Goal: Task Accomplishment & Management: Manage account settings

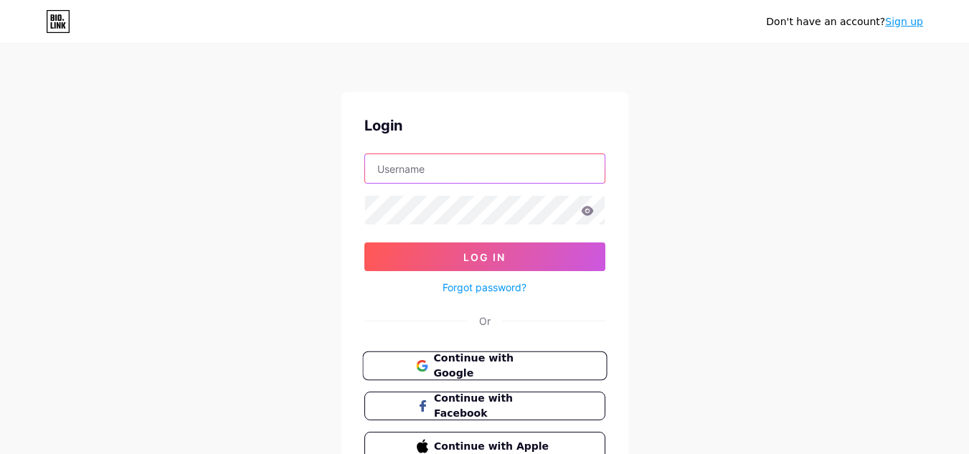
type input "[EMAIL_ADDRESS][DOMAIN_NAME]"
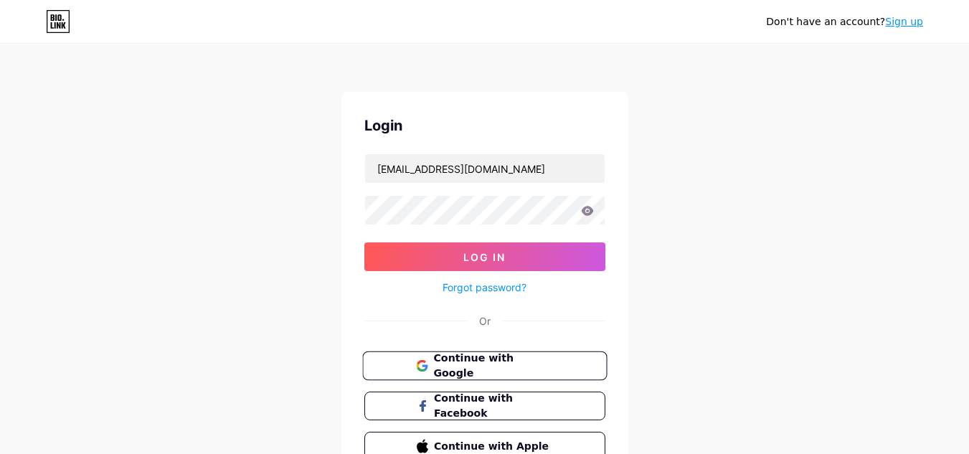
click at [508, 375] on button "Continue with Google" at bounding box center [484, 365] width 245 height 29
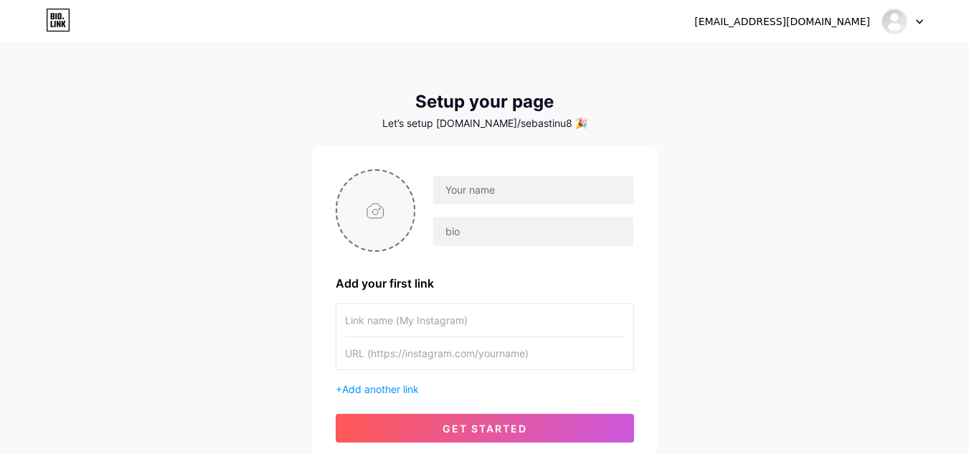
click at [387, 247] on input "file" at bounding box center [375, 211] width 77 height 80
type input "C:\fakepath\LOGO-REDES-CRUSH.png"
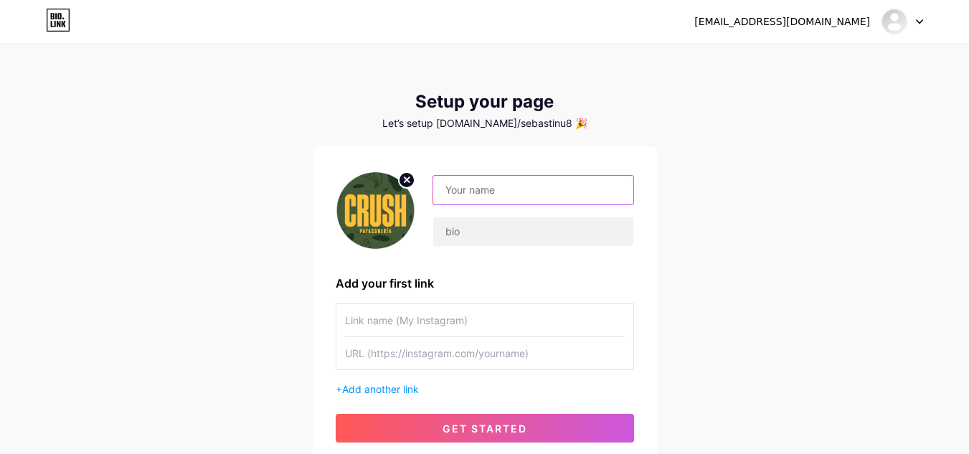
click at [515, 197] on input "text" at bounding box center [532, 190] width 199 height 29
click at [520, 187] on input "CRUSH PATACÓNERIA" at bounding box center [532, 190] width 199 height 29
type input "CRUSH PATACONERÍA"
click at [713, 207] on div "crushpataconeria@gmail.com Dashboard Logout Setup your page Let’s setup bio.lin…" at bounding box center [484, 255] width 969 height 511
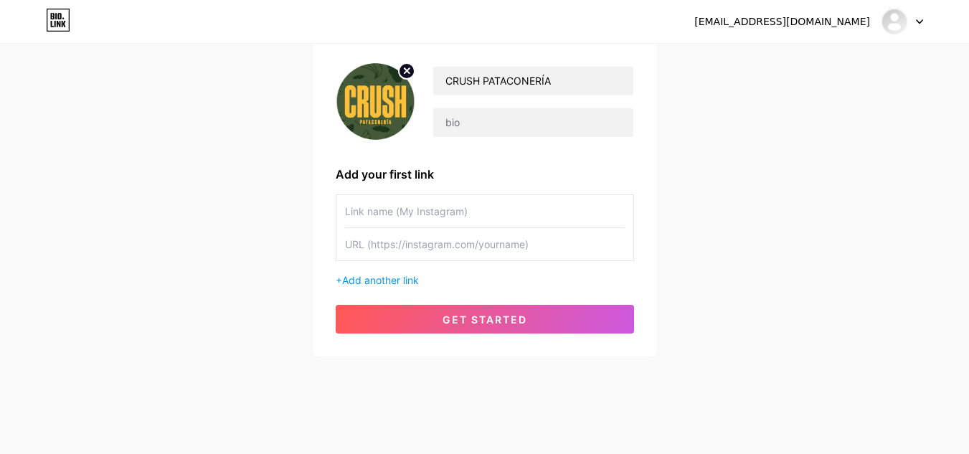
scroll to position [115, 0]
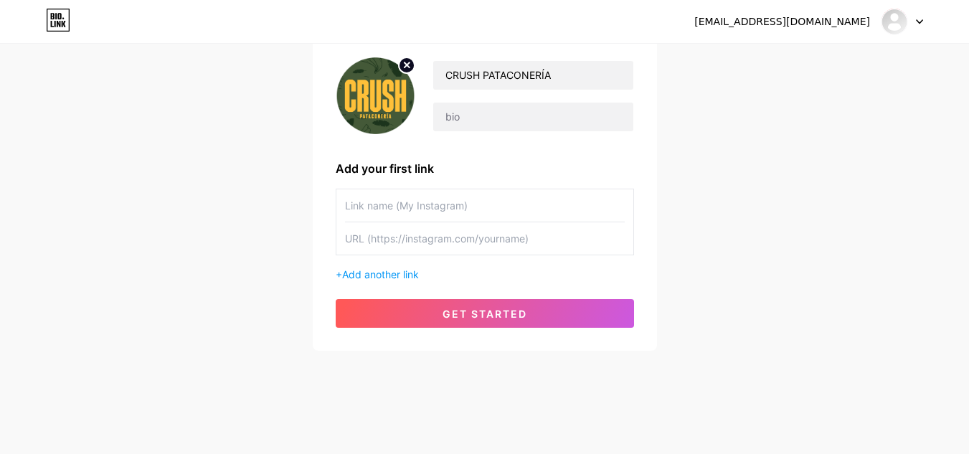
click at [453, 242] on input "text" at bounding box center [485, 238] width 280 height 32
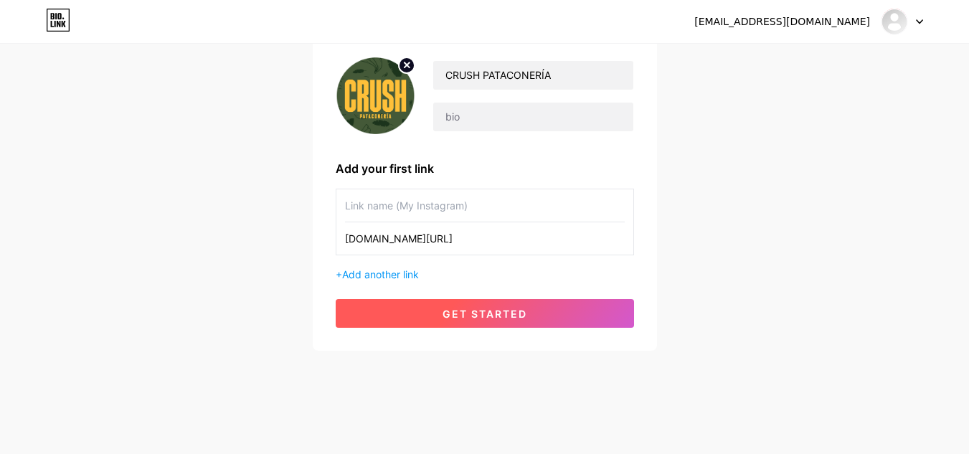
type input "instagram.com/crushpataconeria/"
click at [488, 304] on button "get started" at bounding box center [485, 313] width 298 height 29
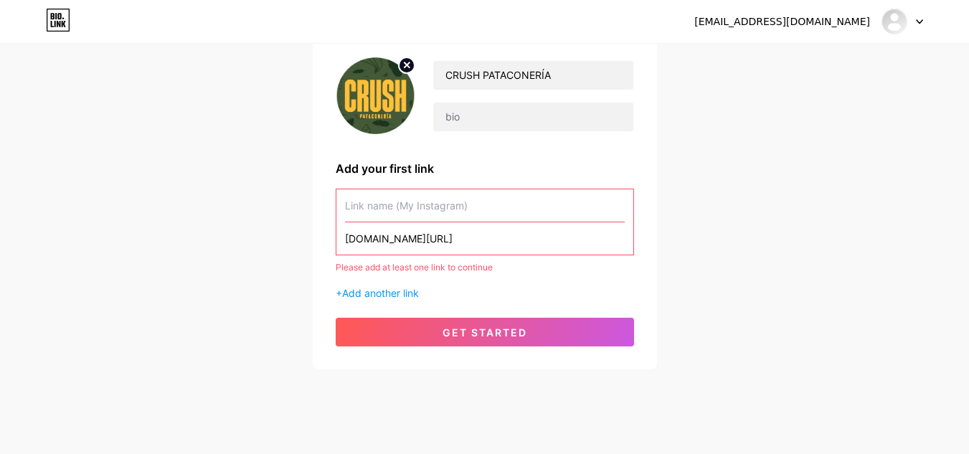
click at [421, 202] on input "text" at bounding box center [485, 205] width 280 height 32
type input "M"
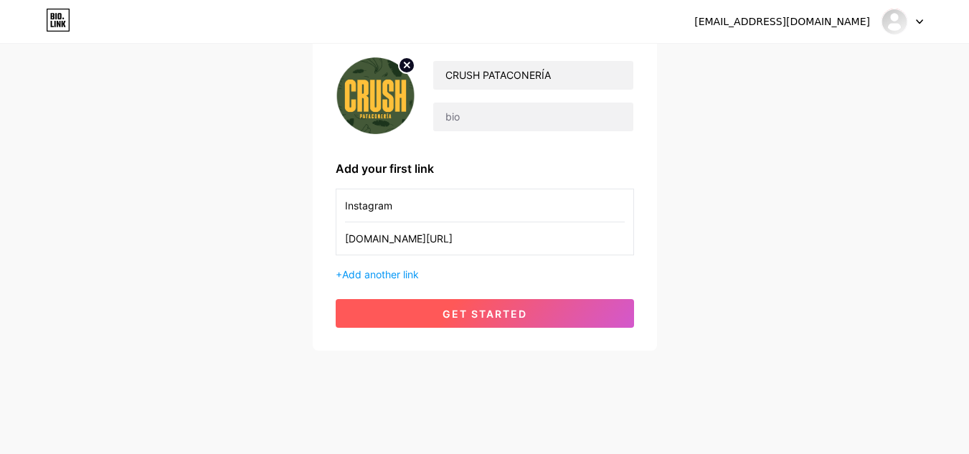
type input "Instagram"
click at [468, 313] on span "get started" at bounding box center [484, 314] width 85 height 12
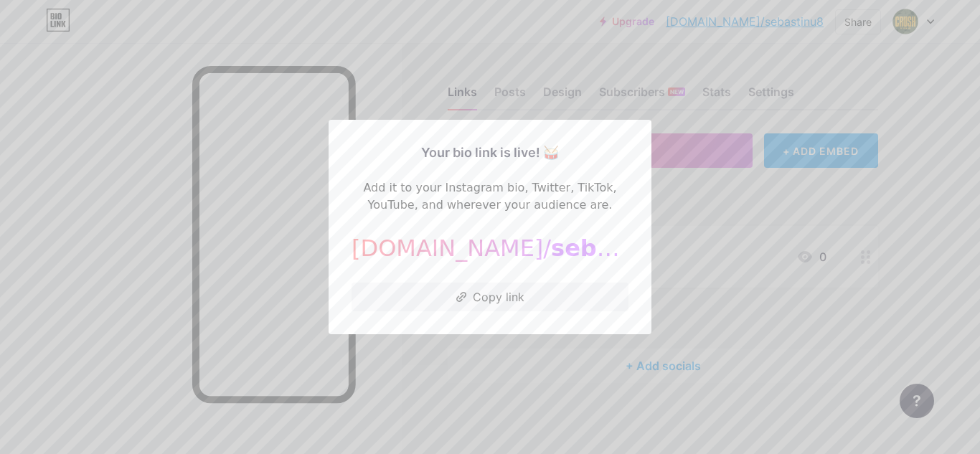
click at [778, 201] on div at bounding box center [490, 227] width 980 height 454
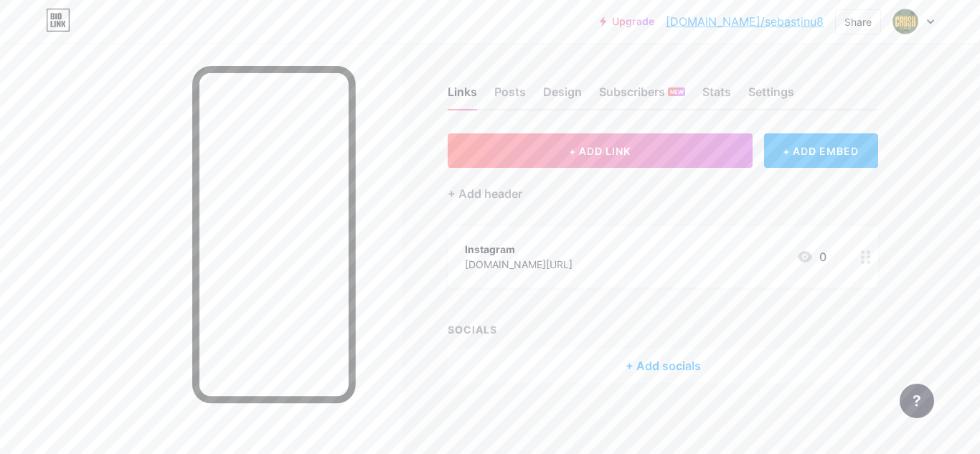
click at [927, 20] on icon at bounding box center [930, 22] width 6 height 4
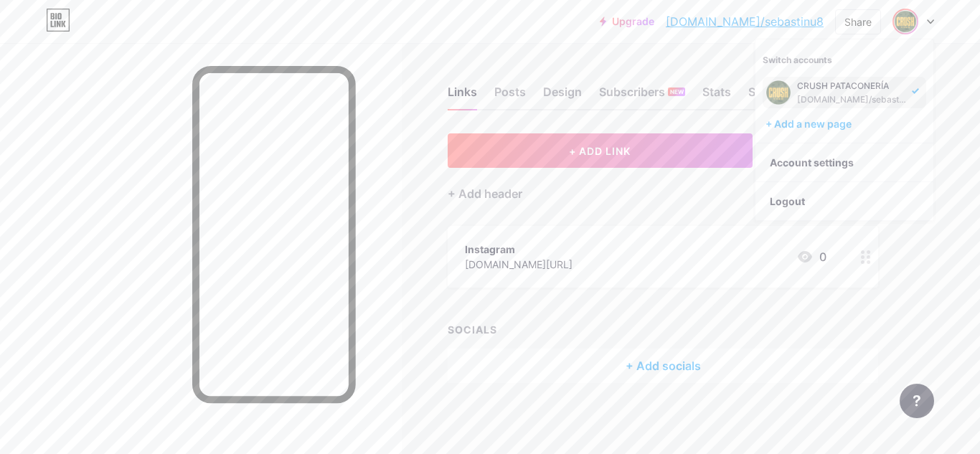
click at [564, 114] on div "Links Posts Design Subscribers NEW Stats Settings + ADD LINK + ADD EMBED + Add …" at bounding box center [469, 249] width 938 height 412
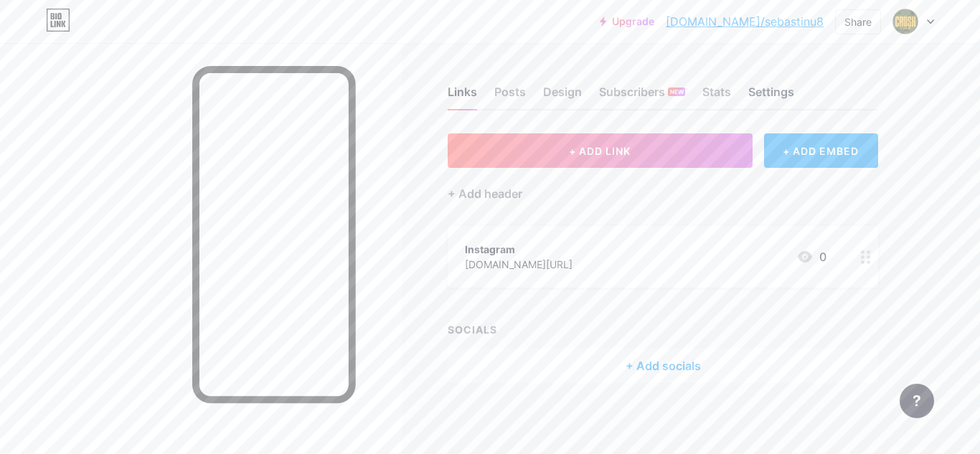
click at [767, 90] on div "Settings" at bounding box center [771, 96] width 46 height 26
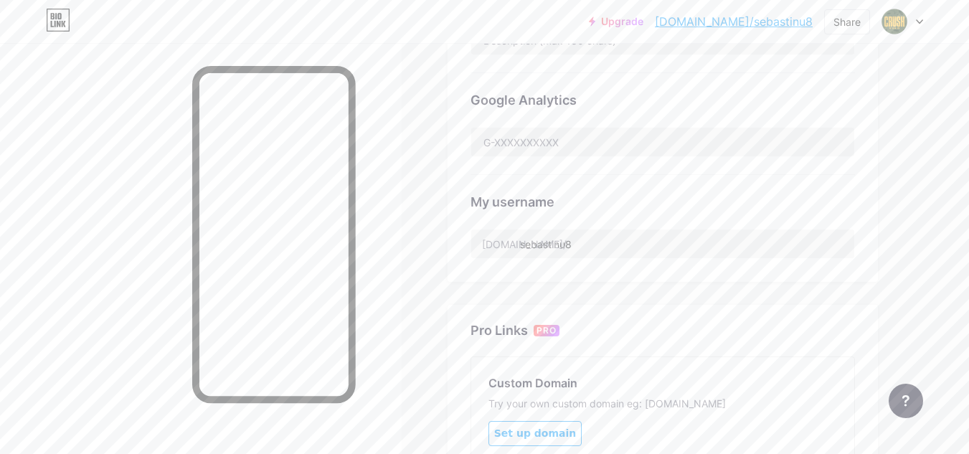
scroll to position [424, 0]
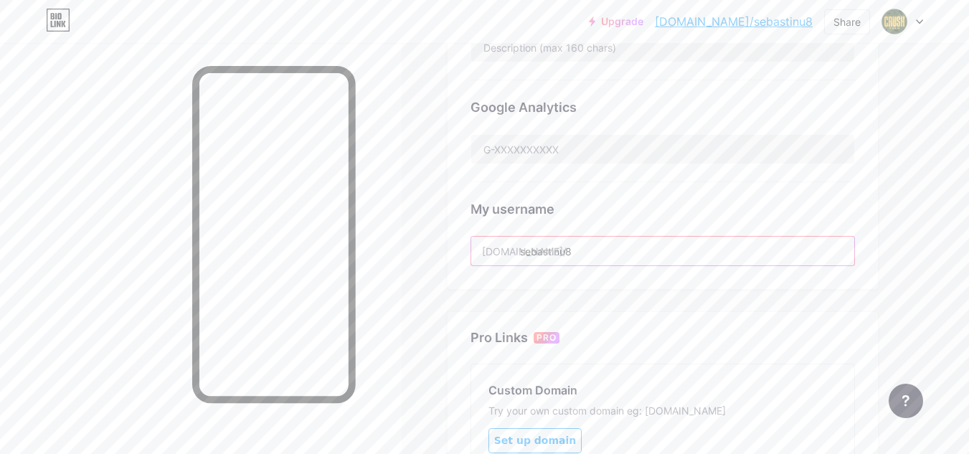
drag, startPoint x: 584, startPoint y: 250, endPoint x: 479, endPoint y: 262, distance: 106.0
click at [479, 262] on input "sebastinu8" at bounding box center [662, 251] width 383 height 29
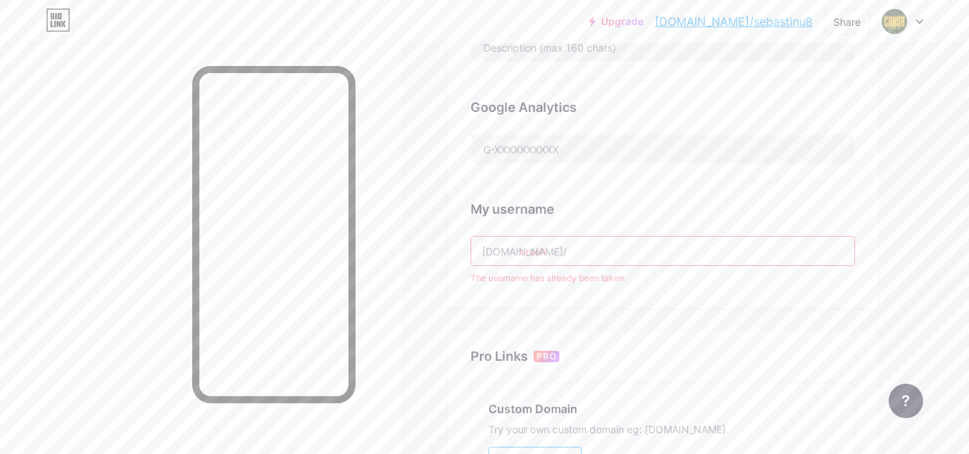
click at [827, 189] on div "My username bio.link/ crush The username has already been taken." at bounding box center [662, 233] width 384 height 103
click at [608, 250] on input "crush" at bounding box center [662, 251] width 383 height 29
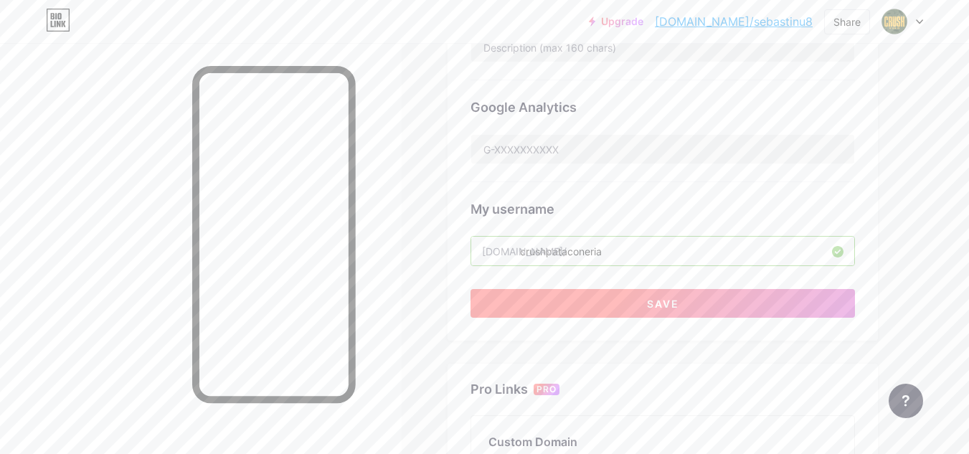
type input "crushpataconeria"
click at [644, 301] on button "Save" at bounding box center [662, 303] width 384 height 29
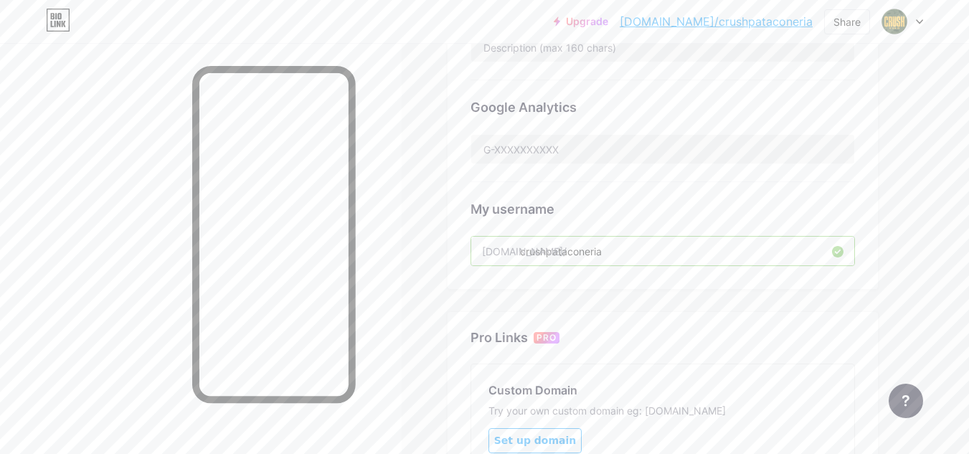
click at [956, 190] on div "Upgrade bio.link/crushp... bio.link/crushpataconeria Share Switch accounts CRUS…" at bounding box center [484, 137] width 969 height 1123
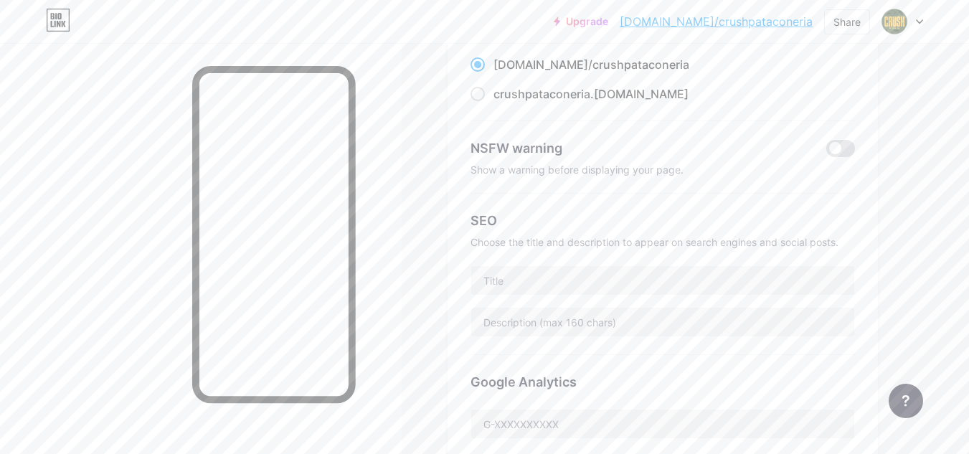
scroll to position [151, 0]
click at [662, 274] on input "text" at bounding box center [662, 278] width 383 height 29
type input "Crush Pataconeria - Patacones - Villavicencio - Patacón - Carne - Pollo - Comid…"
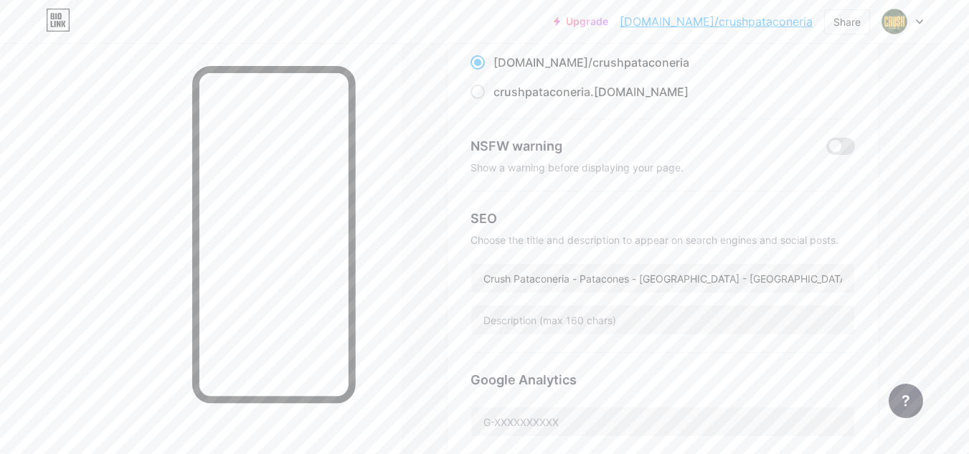
click at [904, 247] on div "Links Posts Design Subscribers NEW Stats Settings Preferred link This is an aes…" at bounding box center [469, 458] width 938 height 1132
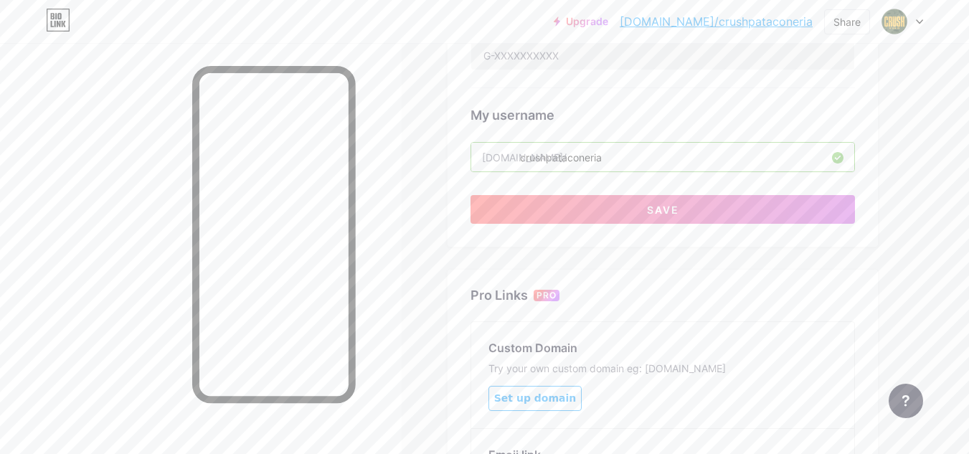
scroll to position [516, 0]
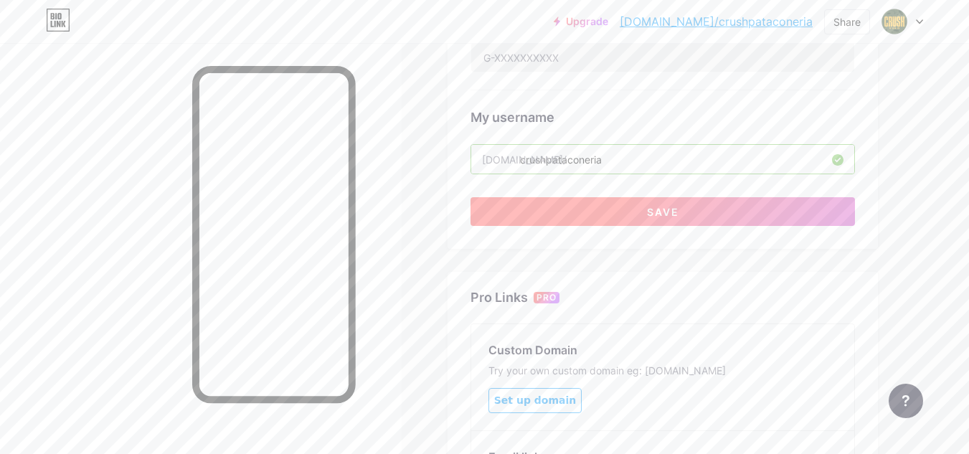
click at [659, 212] on span "Save" at bounding box center [663, 212] width 32 height 12
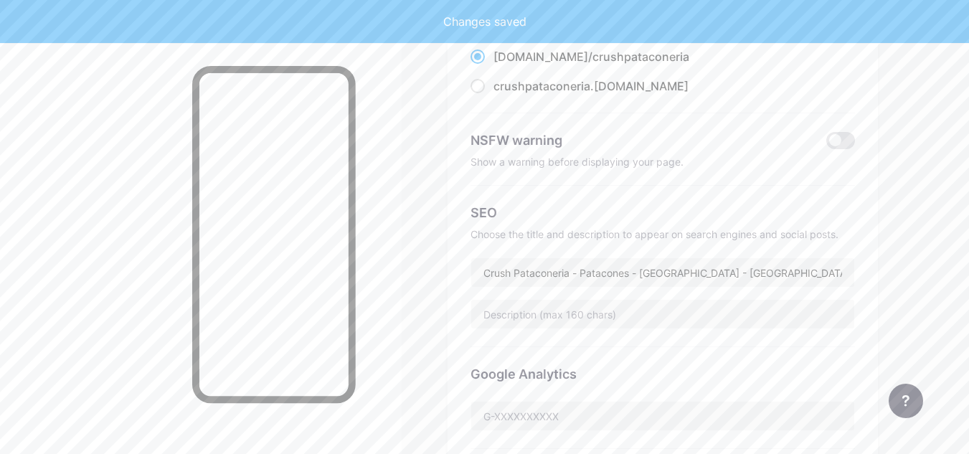
scroll to position [0, 0]
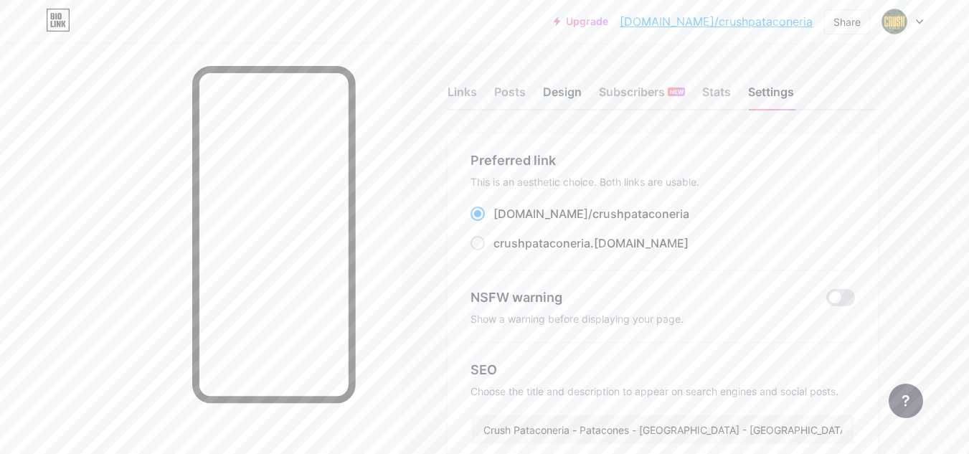
click at [559, 100] on div "Design" at bounding box center [562, 96] width 39 height 26
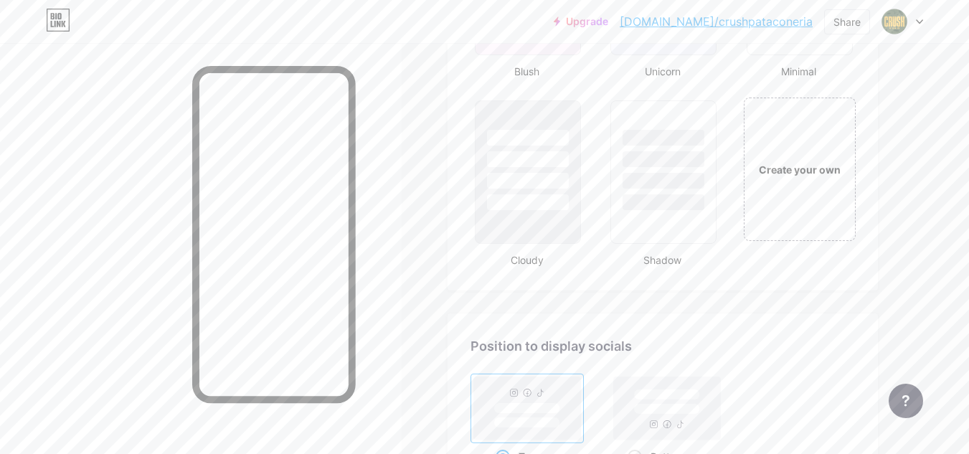
scroll to position [1666, 0]
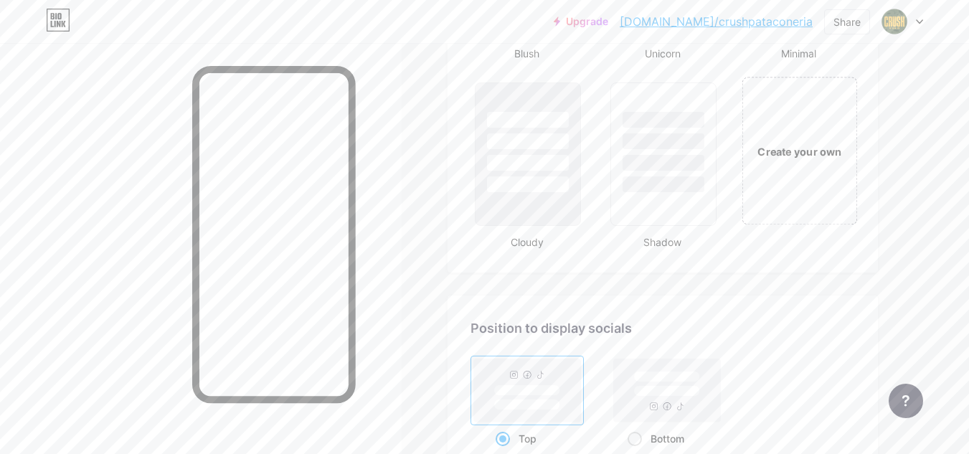
click at [800, 167] on div "Create your own" at bounding box center [799, 151] width 115 height 148
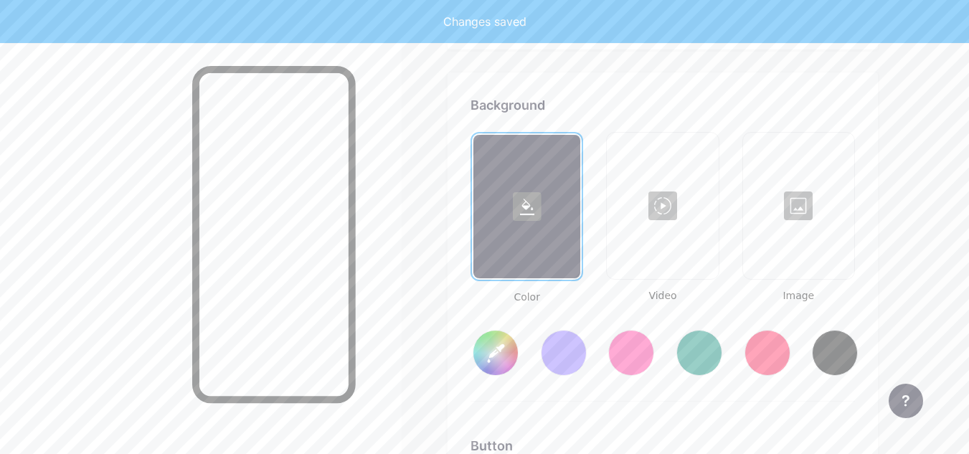
type input "#ffffff"
type input "#000000"
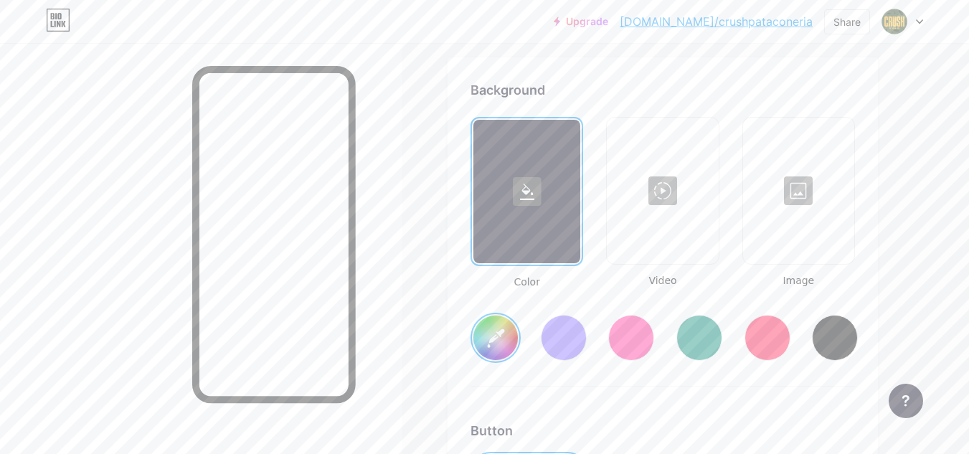
click at [795, 191] on div at bounding box center [798, 190] width 108 height 143
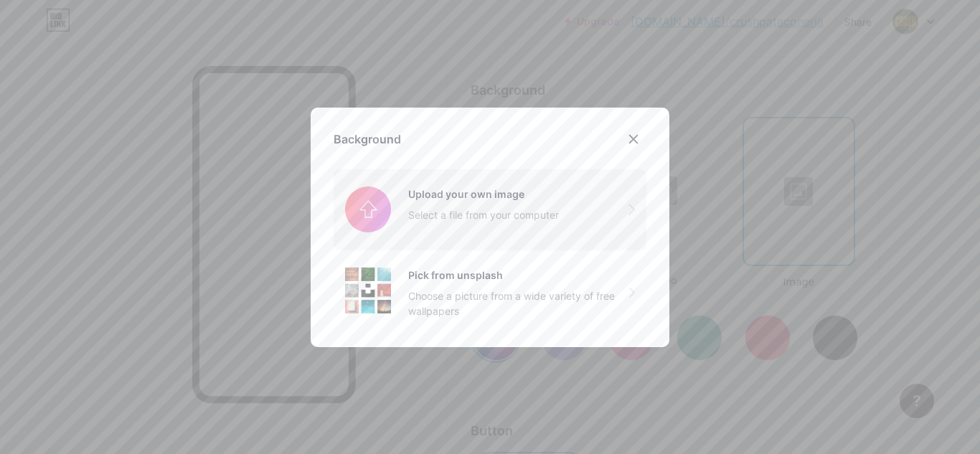
click at [427, 207] on input "file" at bounding box center [489, 209] width 313 height 80
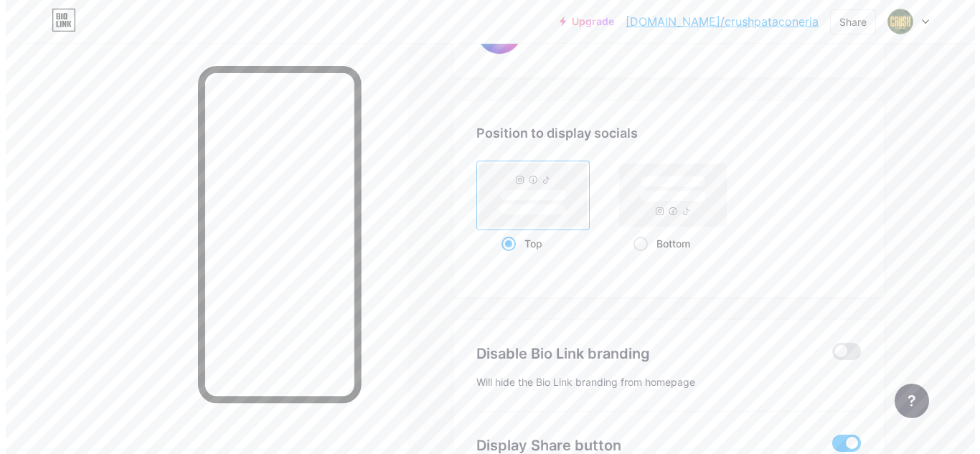
scroll to position [2827, 0]
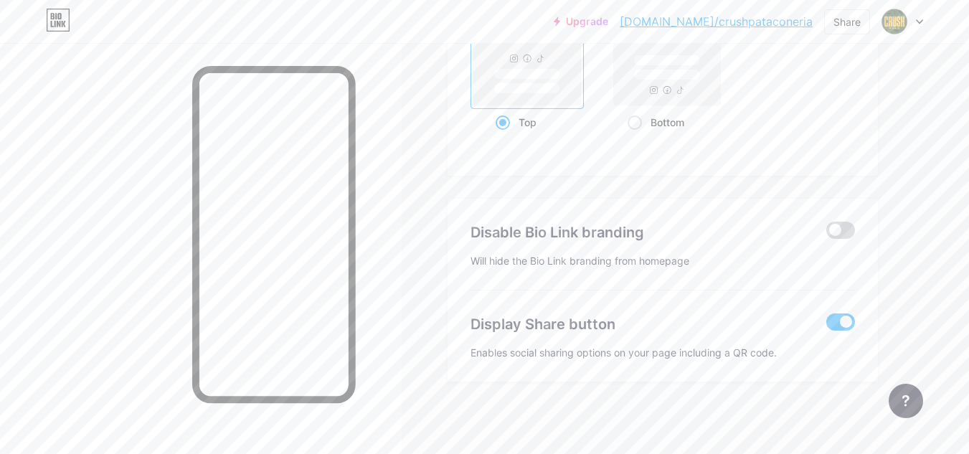
click at [833, 227] on span at bounding box center [840, 230] width 29 height 17
click at [826, 234] on input "checkbox" at bounding box center [826, 234] width 0 height 0
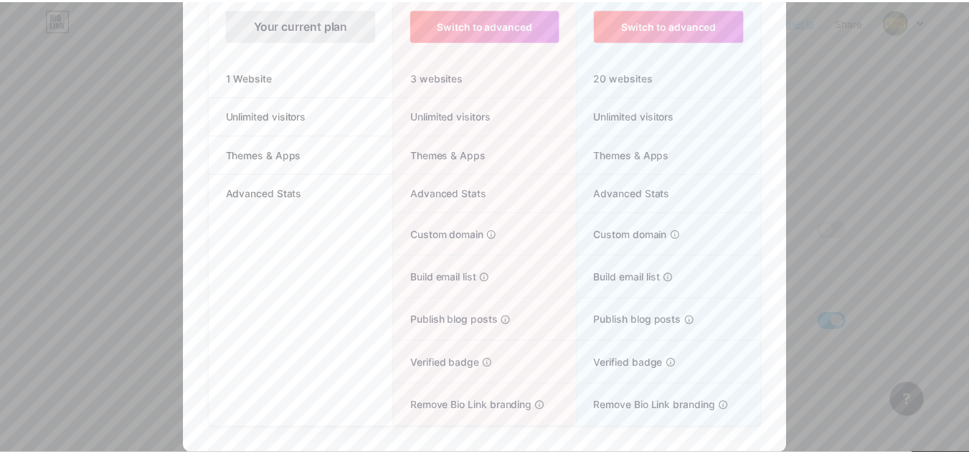
scroll to position [0, 0]
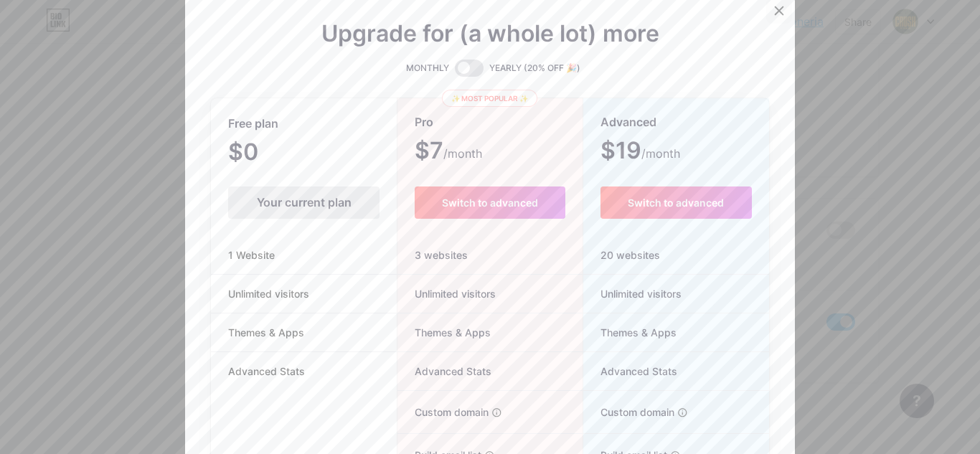
click at [766, 13] on div at bounding box center [779, 11] width 26 height 26
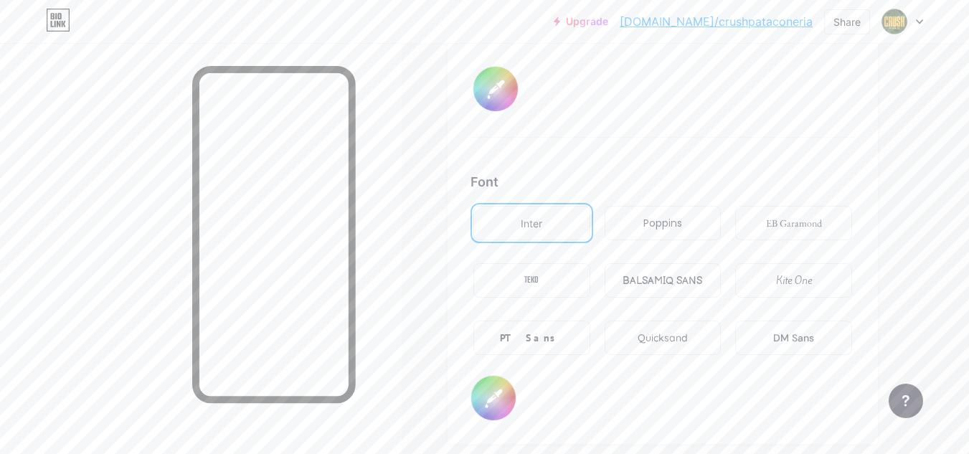
scroll to position [2355, 0]
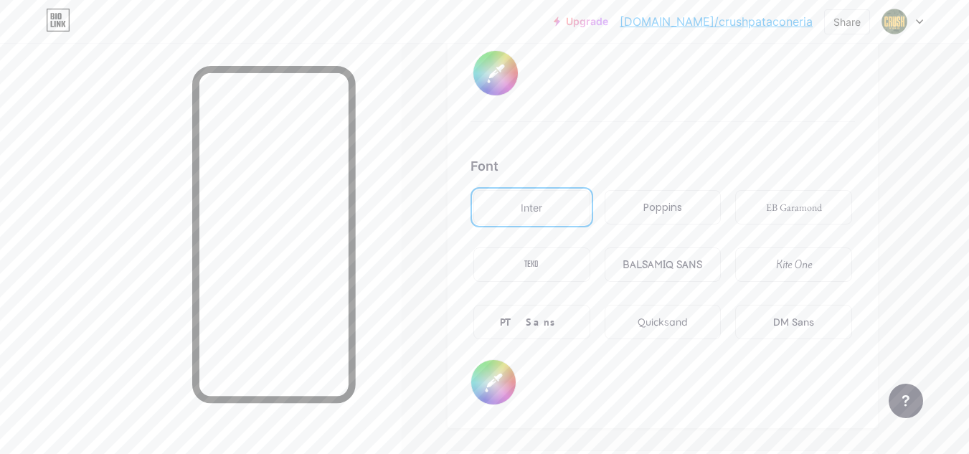
click at [772, 21] on link "bio.link/crushpataconeria" at bounding box center [716, 21] width 193 height 17
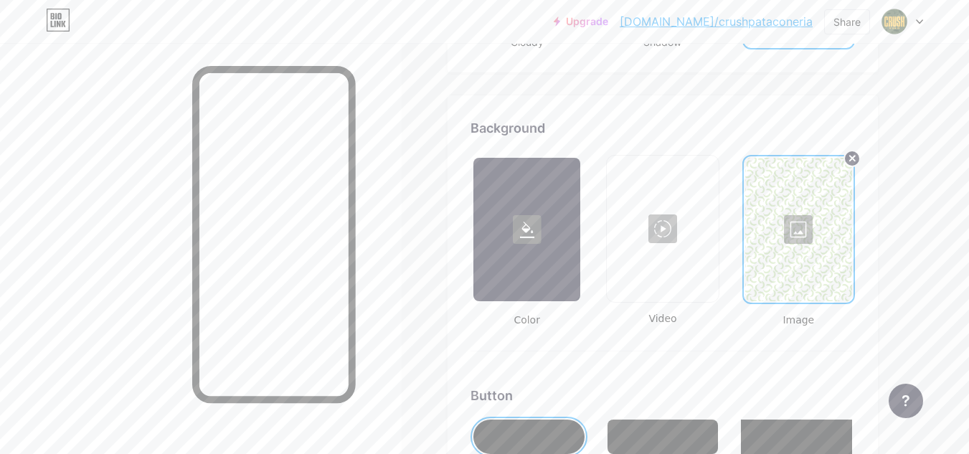
scroll to position [1827, 0]
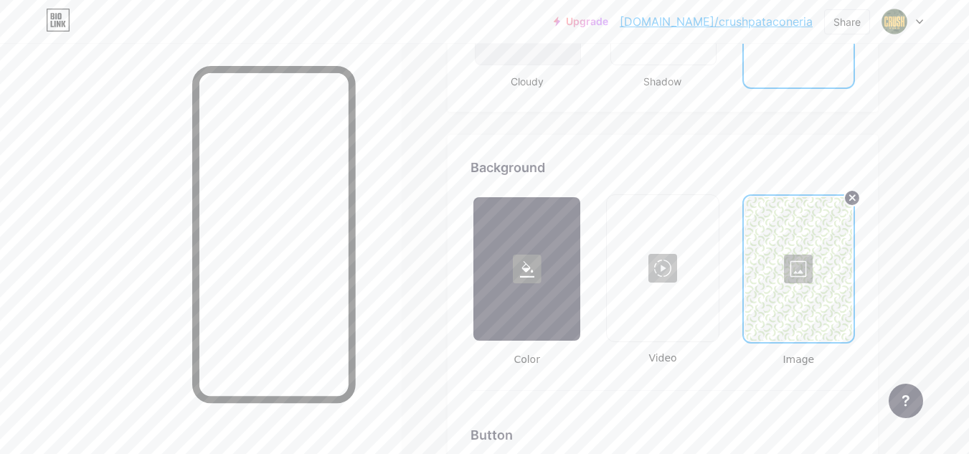
click at [799, 242] on div at bounding box center [798, 268] width 107 height 143
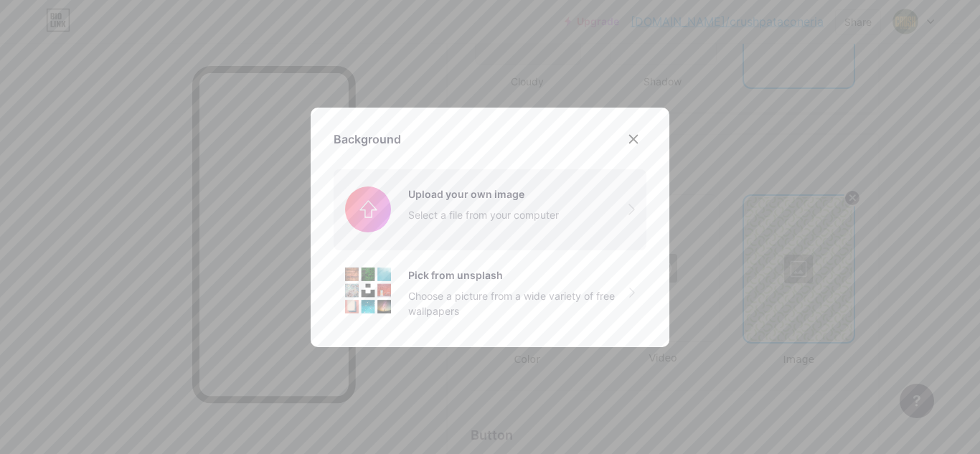
click at [452, 223] on input "file" at bounding box center [489, 209] width 313 height 80
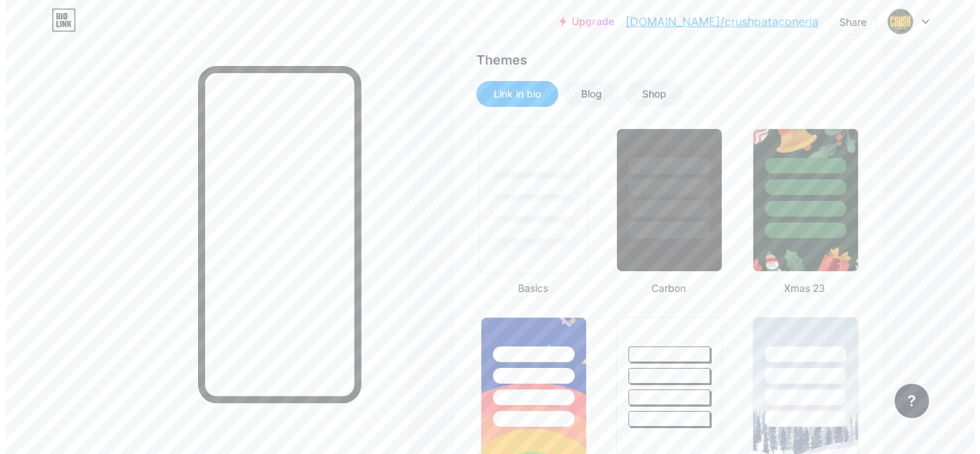
scroll to position [0, 0]
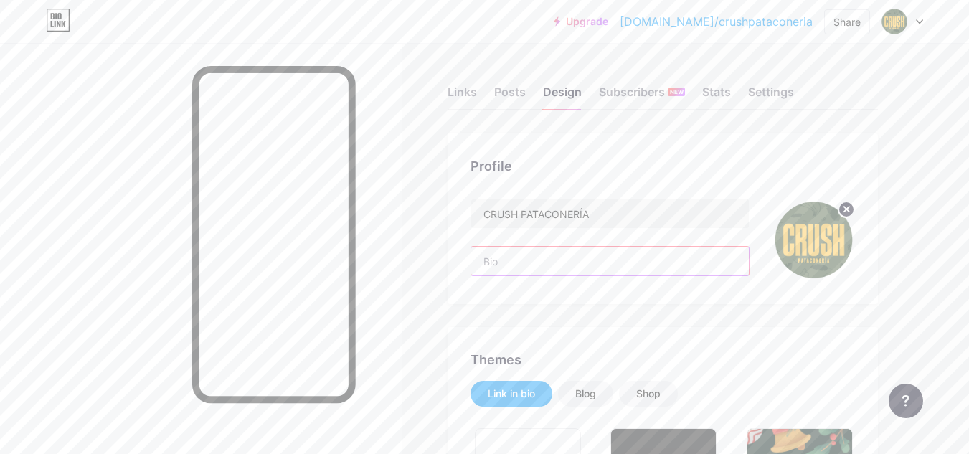
click at [553, 269] on input "text" at bounding box center [610, 261] width 278 height 29
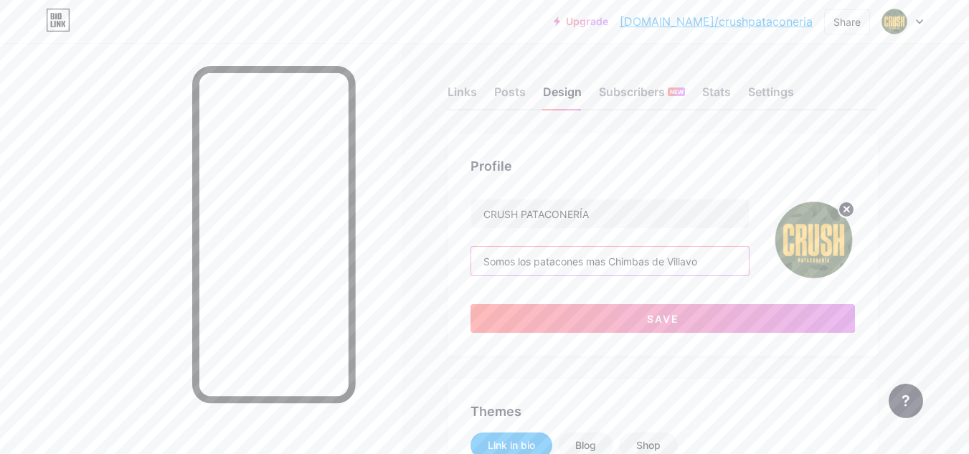
click at [719, 257] on input "Somos los patacones mas Chimbas de Villavo" at bounding box center [610, 261] width 278 height 29
drag, startPoint x: 685, startPoint y: 262, endPoint x: 643, endPoint y: 285, distance: 47.9
click at [643, 285] on div "CRUSH PATACONERÍA Somos los patacones mas Chimbas de Villavo 🔥 Save" at bounding box center [662, 266] width 384 height 134
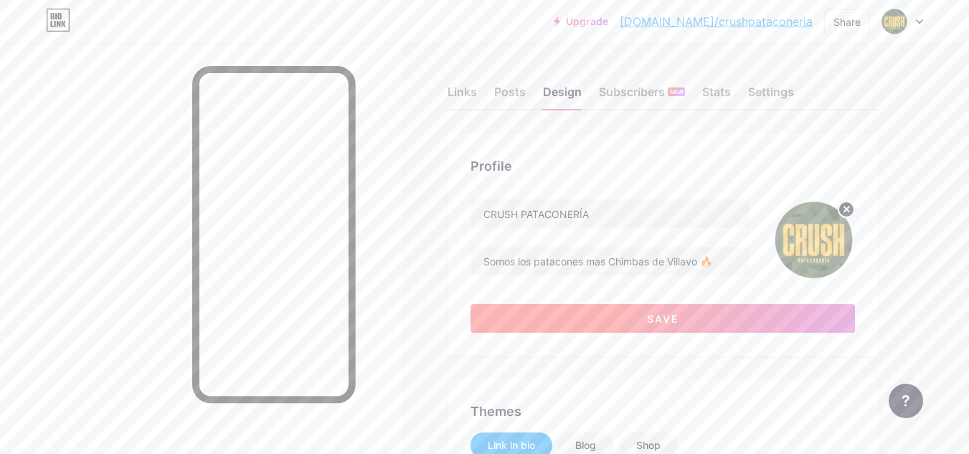
click at [670, 318] on span "Save" at bounding box center [663, 319] width 32 height 12
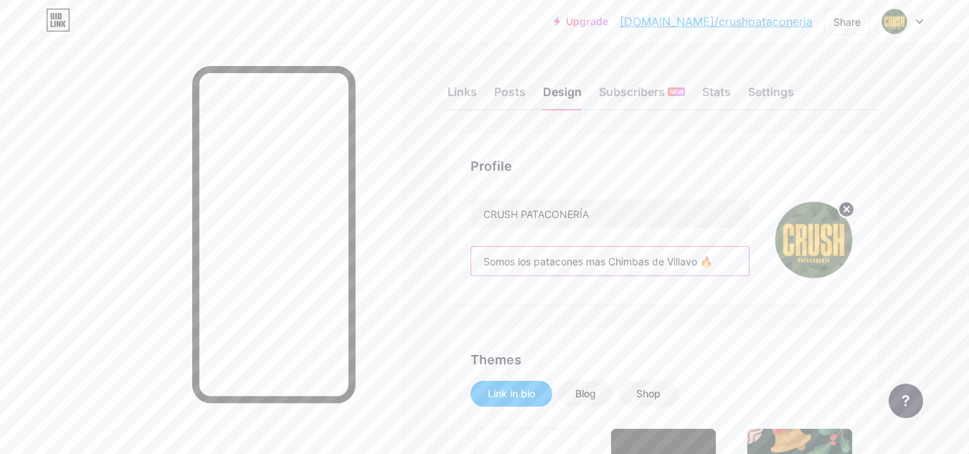
click at [488, 257] on input "Somos los patacones mas Chimbas de Villavo 🔥" at bounding box center [610, 261] width 278 height 29
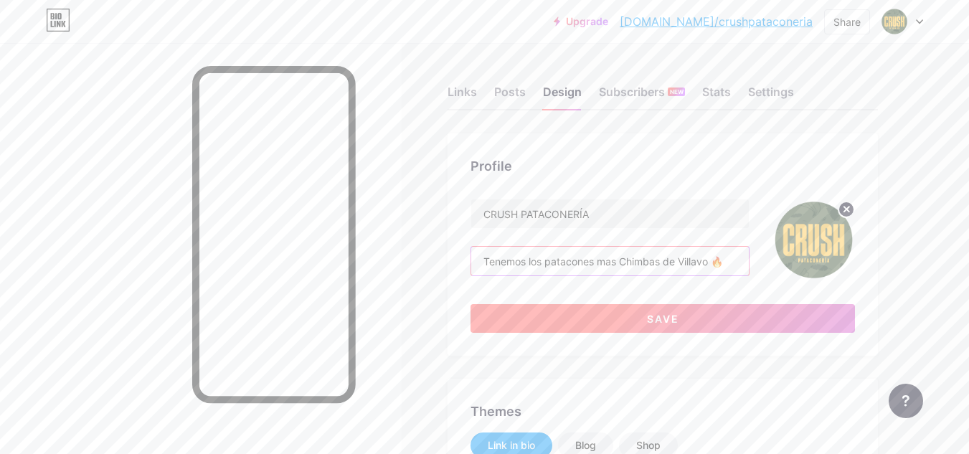
type input "Tenemos los patacones mas Chimbas de Villavo 🔥"
click at [648, 314] on span "Save" at bounding box center [663, 319] width 32 height 12
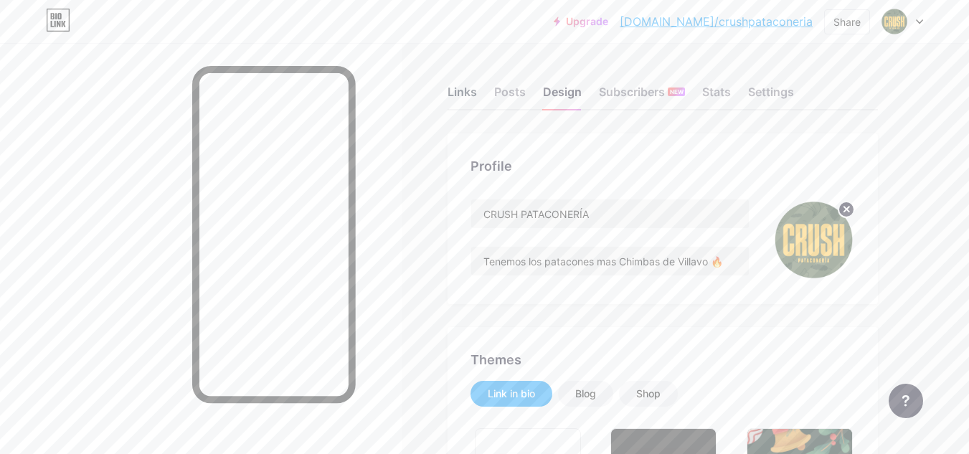
click at [462, 95] on div "Links" at bounding box center [462, 96] width 29 height 26
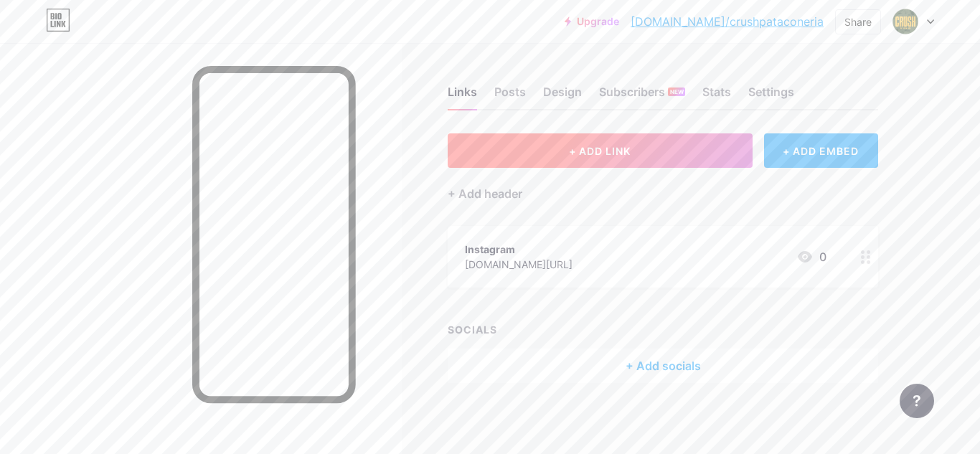
click at [678, 151] on button "+ ADD LINK" at bounding box center [600, 150] width 305 height 34
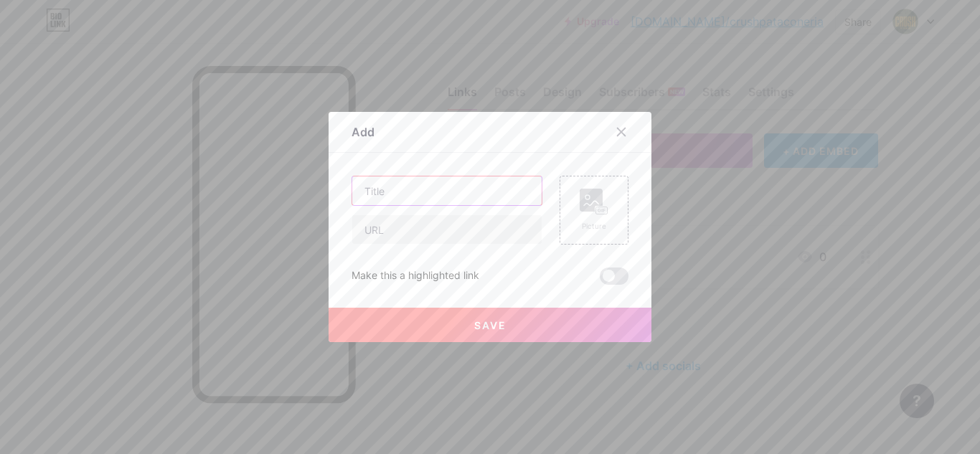
click at [424, 183] on input "text" at bounding box center [446, 190] width 189 height 29
type input "WhatsApp"
click at [410, 241] on input "text" at bounding box center [446, 229] width 189 height 29
type input "wa.me/573108731142"
click at [497, 331] on span "Save" at bounding box center [490, 325] width 32 height 12
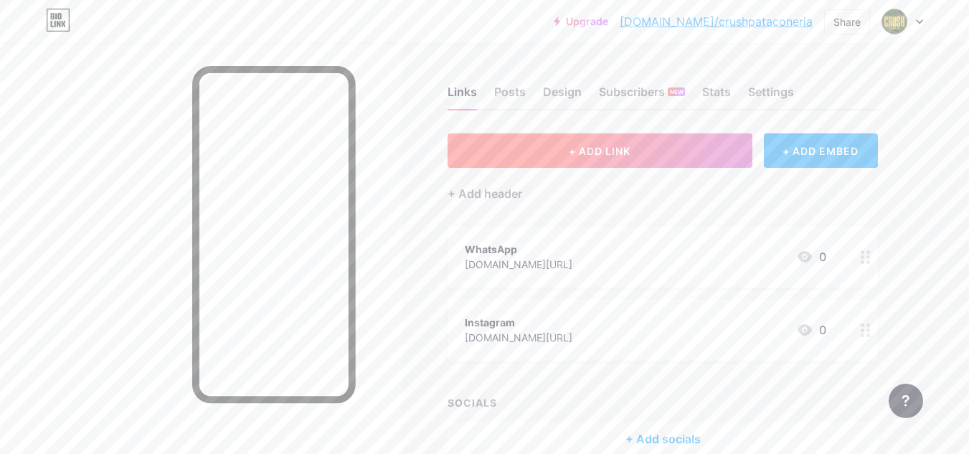
click at [624, 147] on span "+ ADD LINK" at bounding box center [600, 151] width 62 height 12
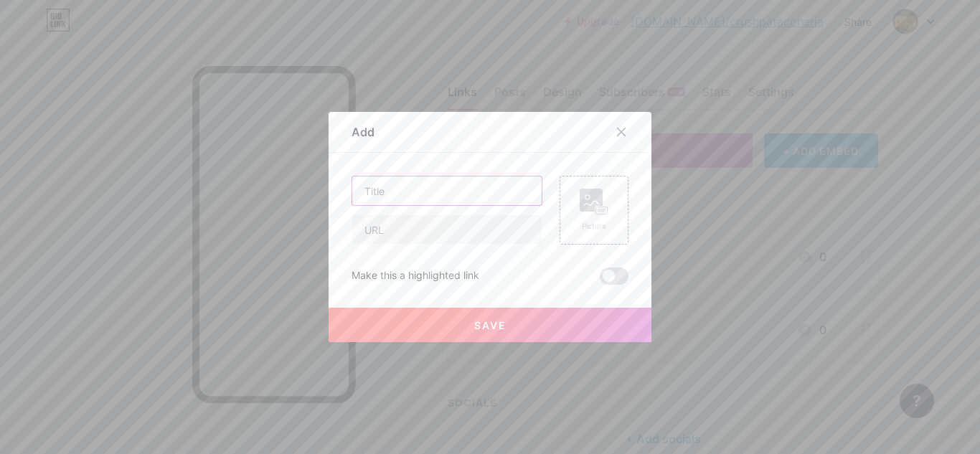
click at [466, 191] on input "text" at bounding box center [446, 190] width 189 height 29
type input "Menú"
click at [429, 228] on input "text" at bounding box center [446, 229] width 189 height 29
click at [392, 229] on input "text" at bounding box center [446, 229] width 189 height 29
paste input "https://drive.google.com/file/d/12BSHtNZ4U8WFykIuRNEoPwQvvjH3Xz9J/view?usp=shar…"
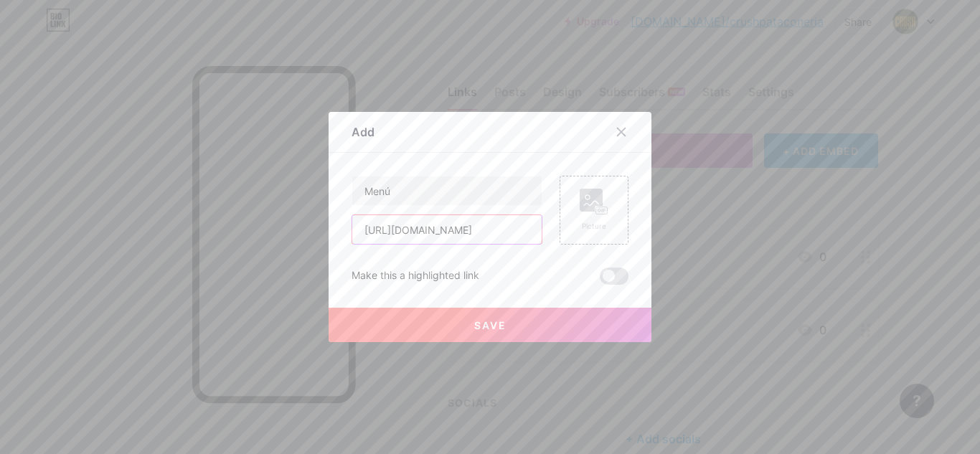
scroll to position [0, 274]
type input "https://drive.google.com/file/d/12BSHtNZ4U8WFykIuRNEoPwQvvjH3Xz9J/view?usp=shar…"
click at [512, 325] on button "Save" at bounding box center [489, 325] width 323 height 34
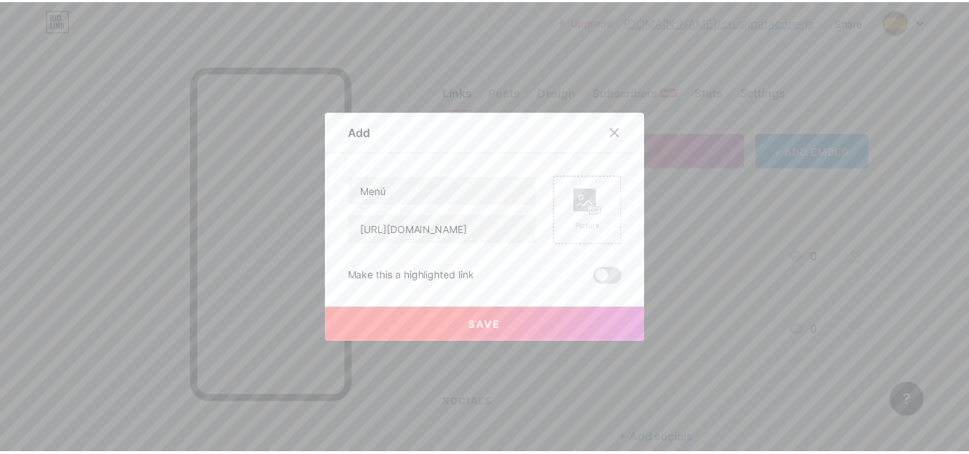
scroll to position [0, 0]
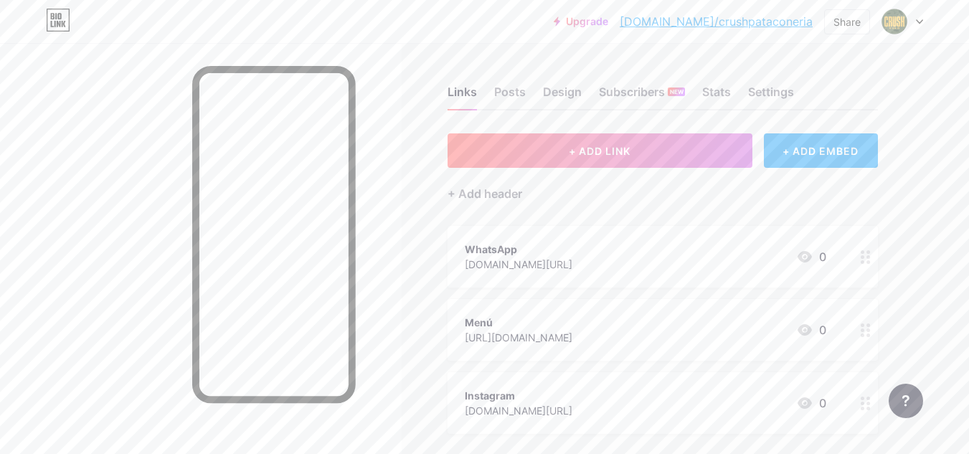
click at [747, 402] on div "Instagram instagram.com/crushpataconeria/ 0" at bounding box center [645, 403] width 361 height 33
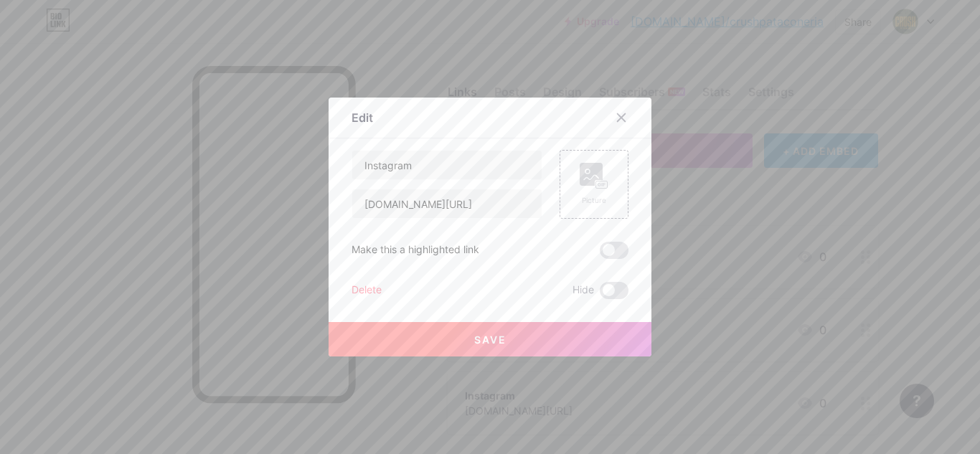
click at [365, 287] on div "Delete" at bounding box center [366, 290] width 30 height 17
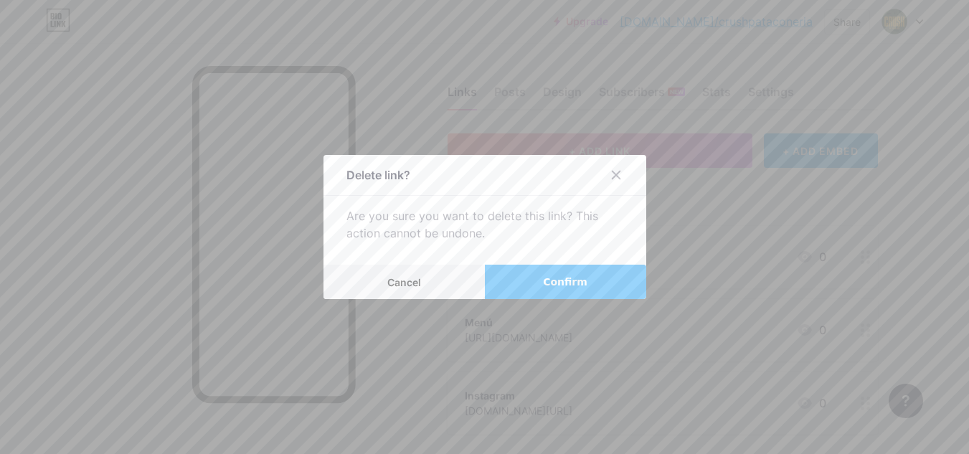
click at [575, 284] on span "Confirm" at bounding box center [565, 282] width 44 height 15
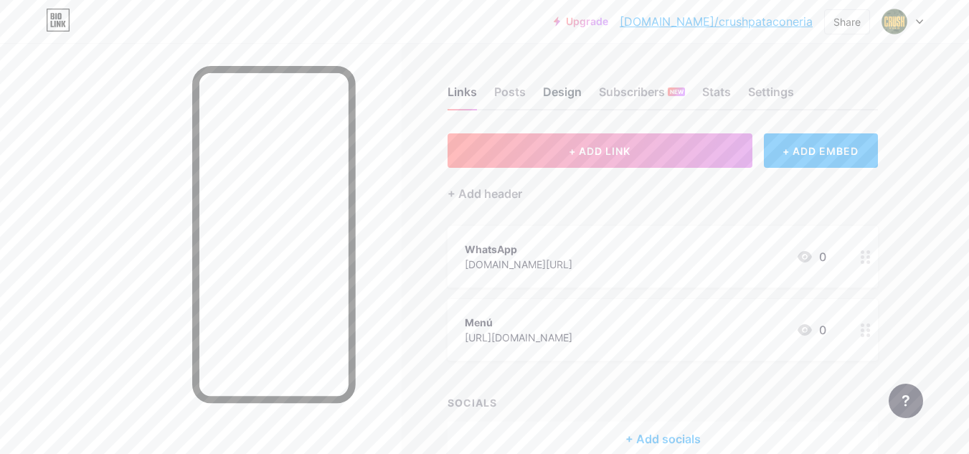
click at [557, 91] on div "Design" at bounding box center [562, 96] width 39 height 26
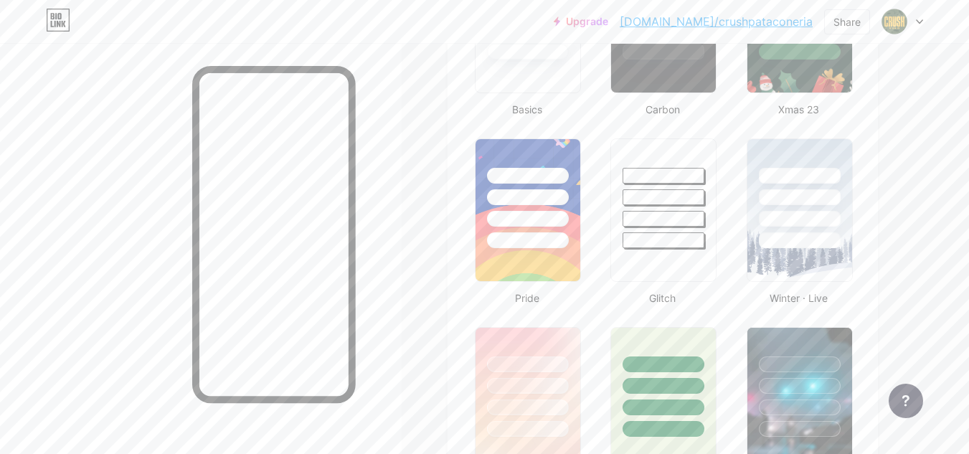
type input "#000000"
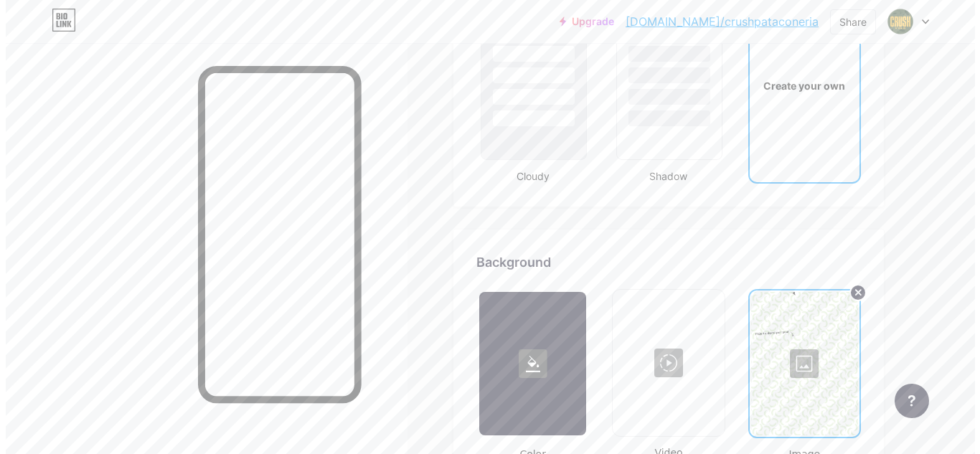
scroll to position [1740, 0]
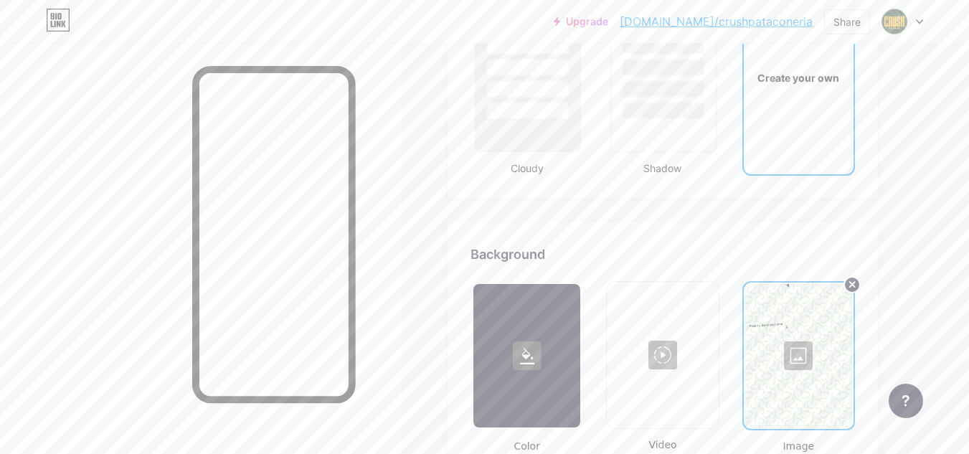
click at [808, 95] on div "Create your own" at bounding box center [799, 77] width 110 height 143
click at [796, 364] on div at bounding box center [798, 355] width 107 height 143
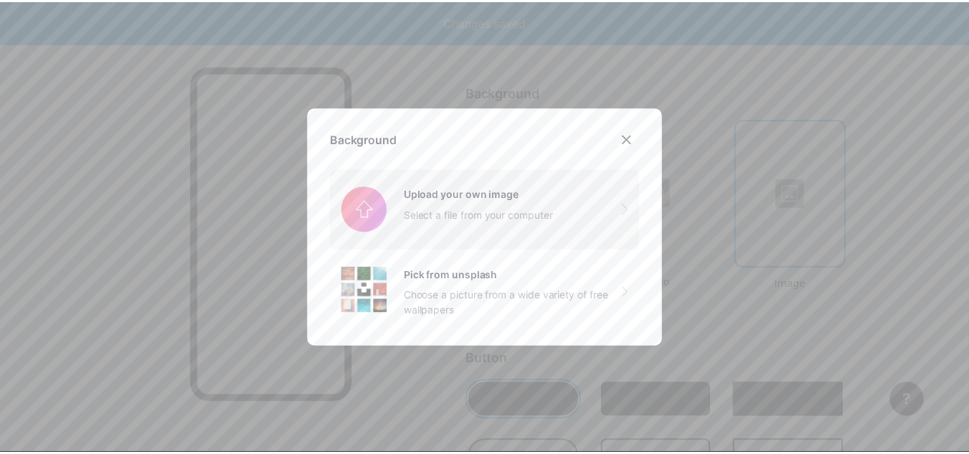
scroll to position [1904, 0]
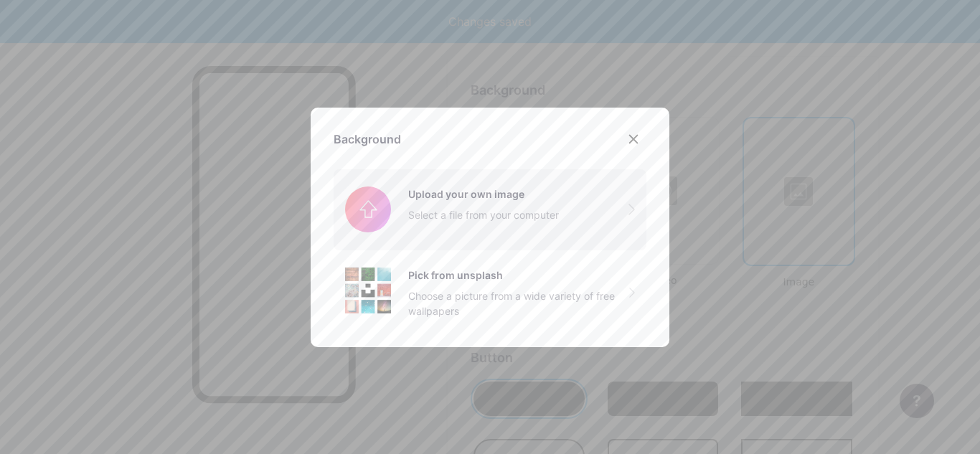
click at [503, 208] on input "file" at bounding box center [489, 209] width 313 height 80
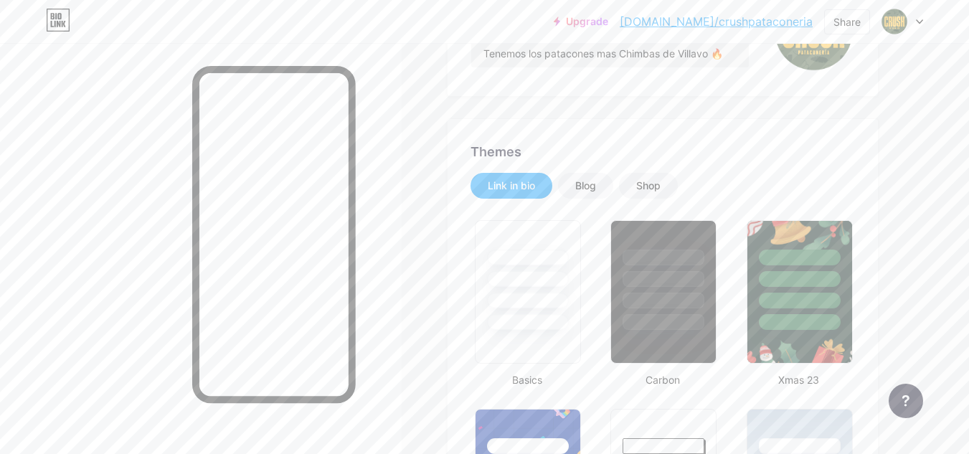
scroll to position [0, 0]
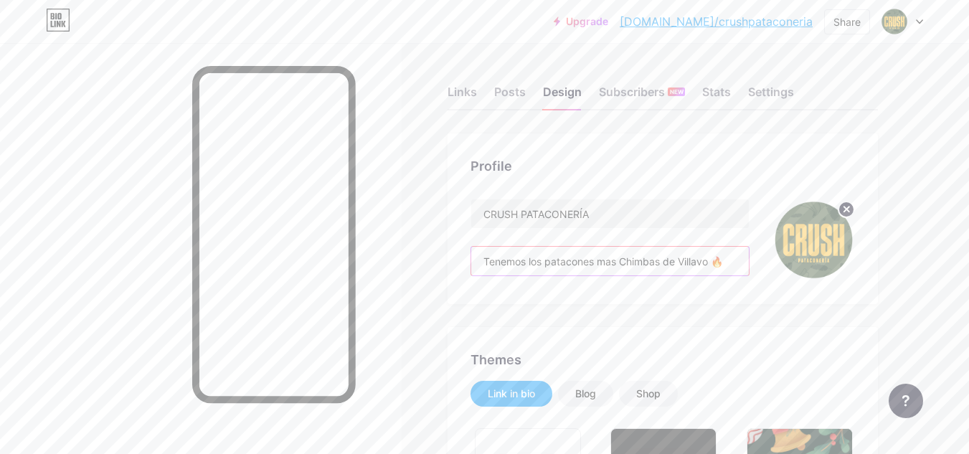
drag, startPoint x: 731, startPoint y: 260, endPoint x: 415, endPoint y: 310, distance: 320.1
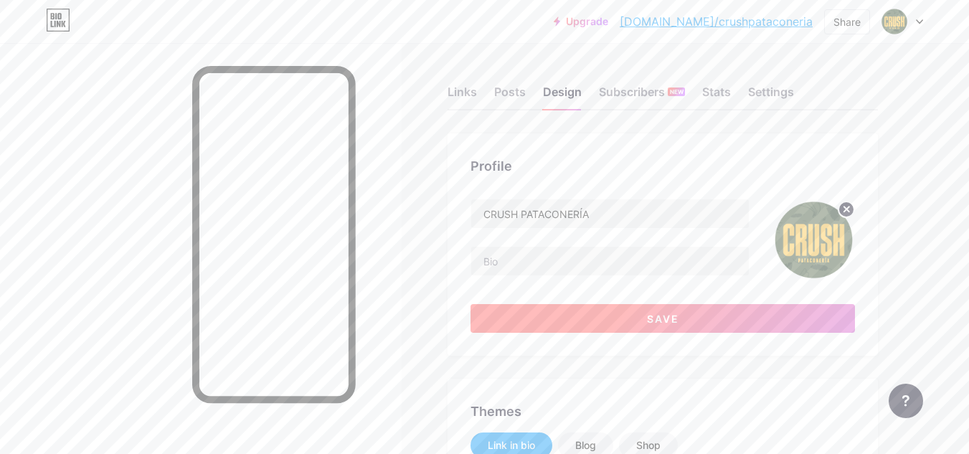
click at [622, 312] on button "Save" at bounding box center [662, 318] width 384 height 29
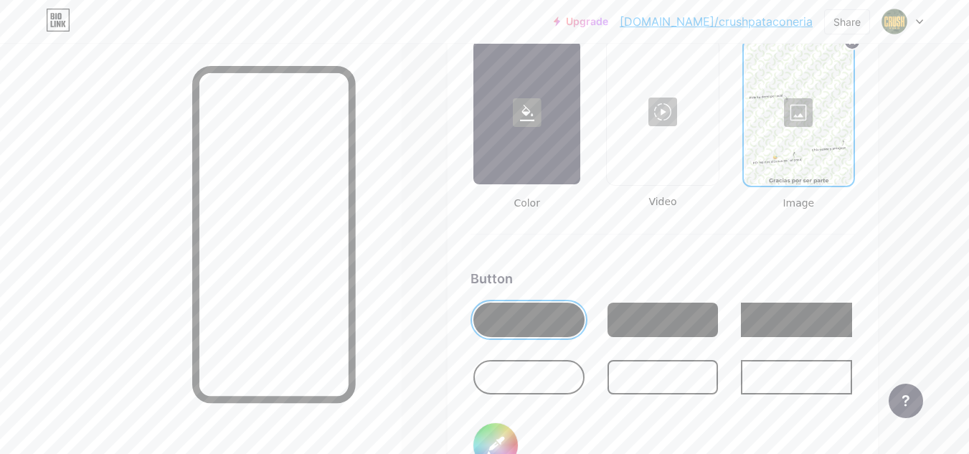
scroll to position [1981, 0]
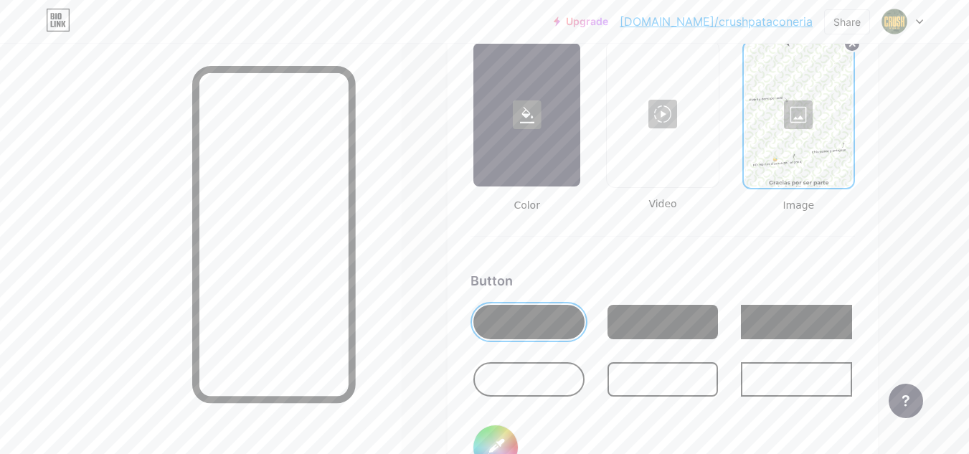
click at [822, 137] on div at bounding box center [798, 114] width 107 height 143
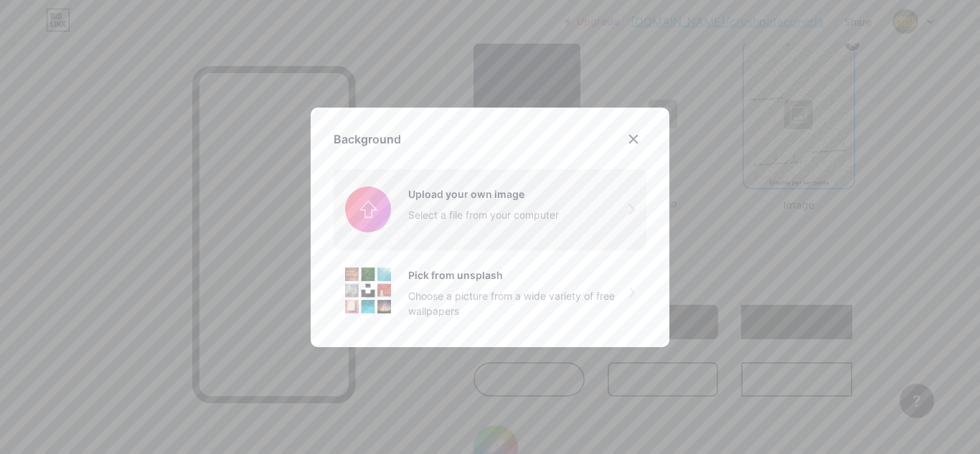
click at [474, 215] on input "file" at bounding box center [489, 209] width 313 height 80
